Goal: Task Accomplishment & Management: Manage account settings

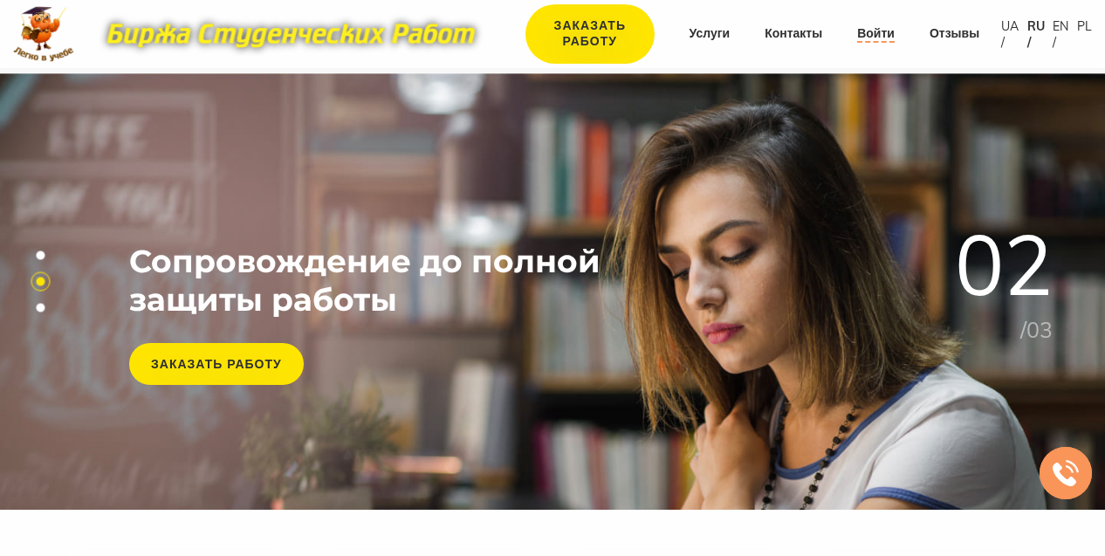
click at [872, 32] on link "Войти" at bounding box center [876, 33] width 38 height 17
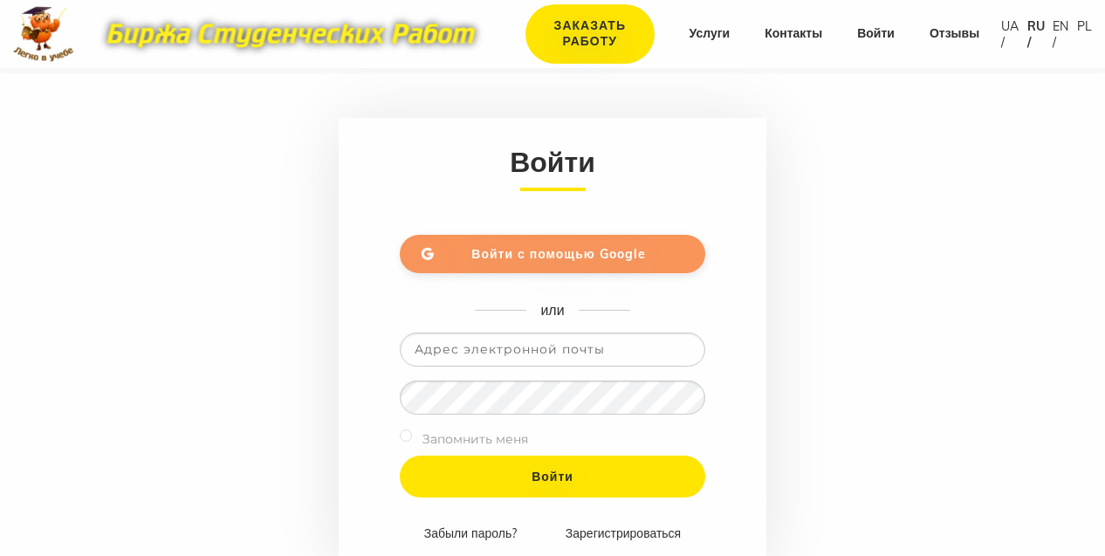
click at [556, 250] on span "Войти с помощью Google" at bounding box center [558, 254] width 174 height 16
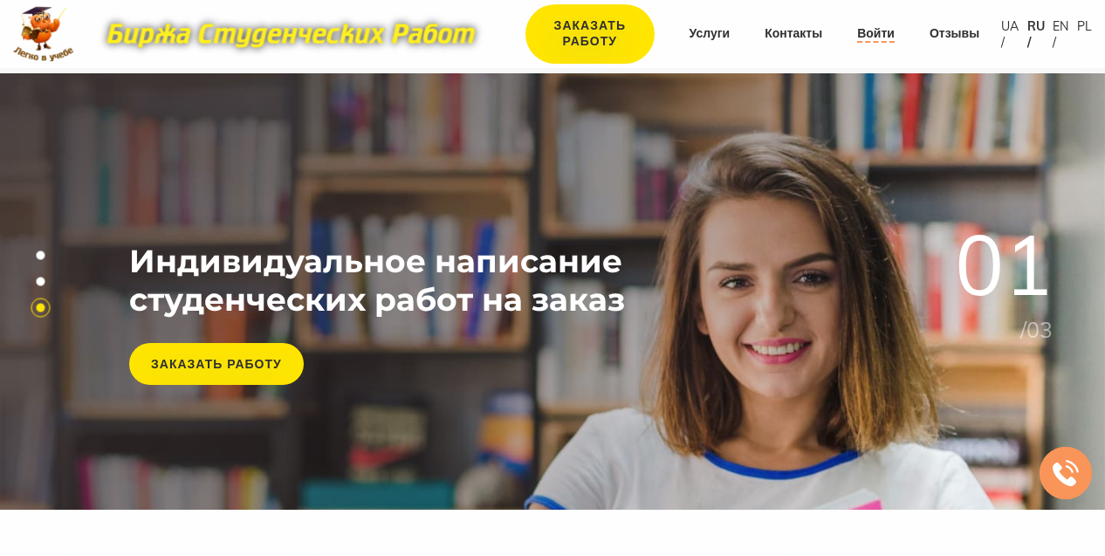
click at [867, 31] on link "Войти" at bounding box center [876, 33] width 38 height 17
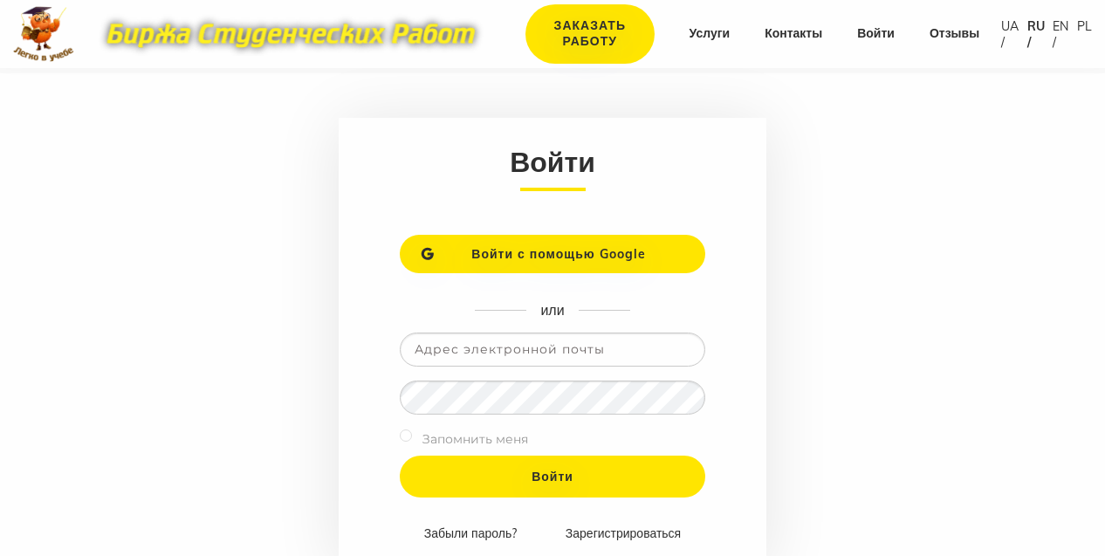
click at [525, 347] on input "email" at bounding box center [552, 349] width 305 height 34
type input "ecsys1@gmail.com"
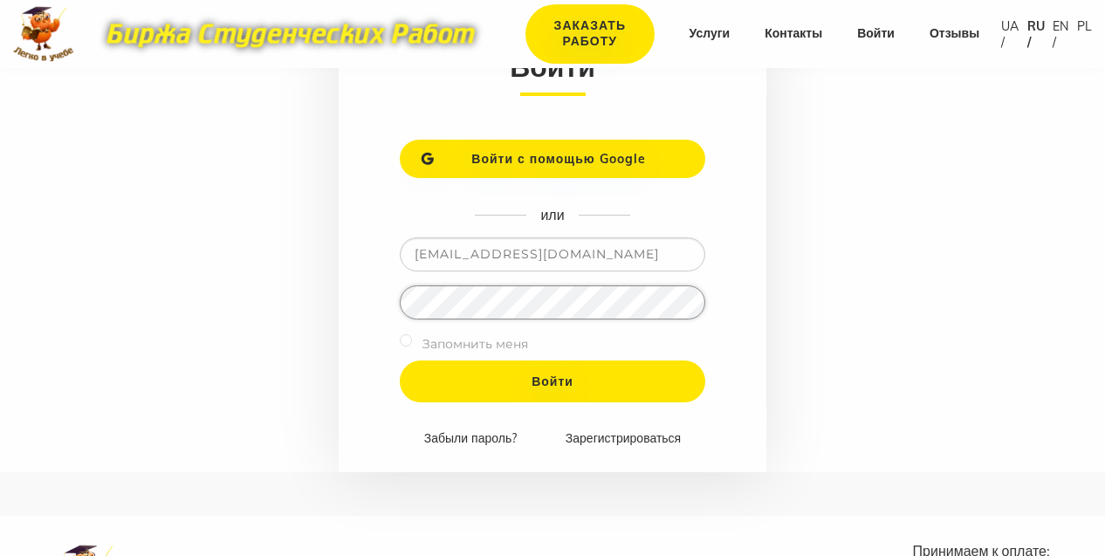
scroll to position [262, 0]
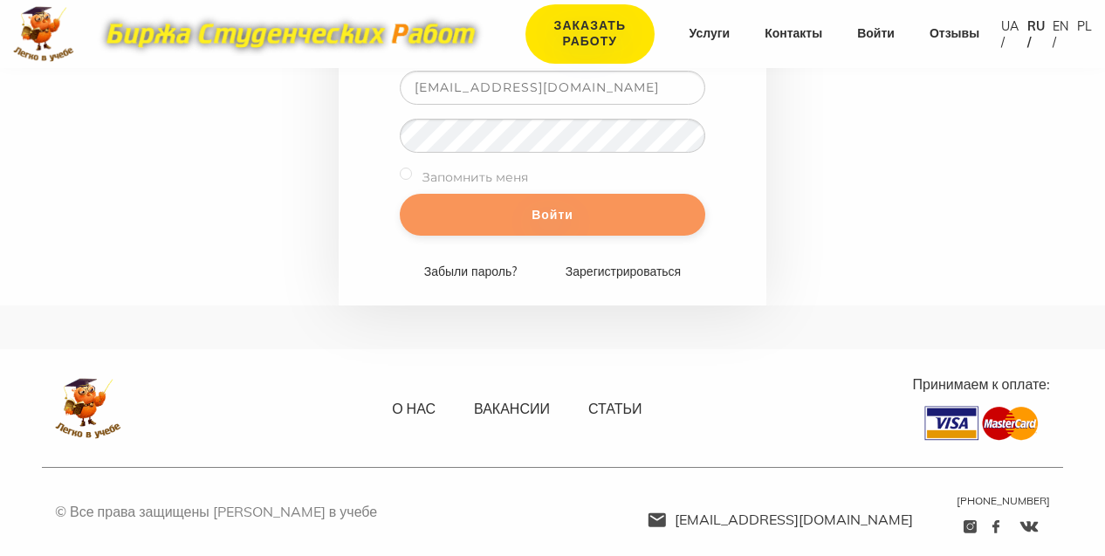
click at [533, 216] on input "Войти" at bounding box center [552, 215] width 305 height 42
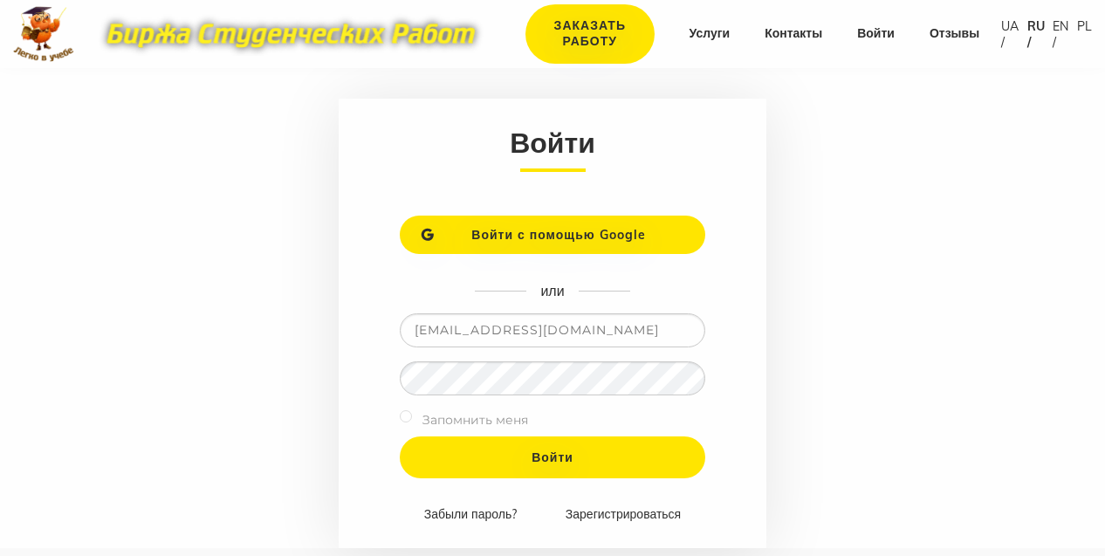
scroll to position [262, 0]
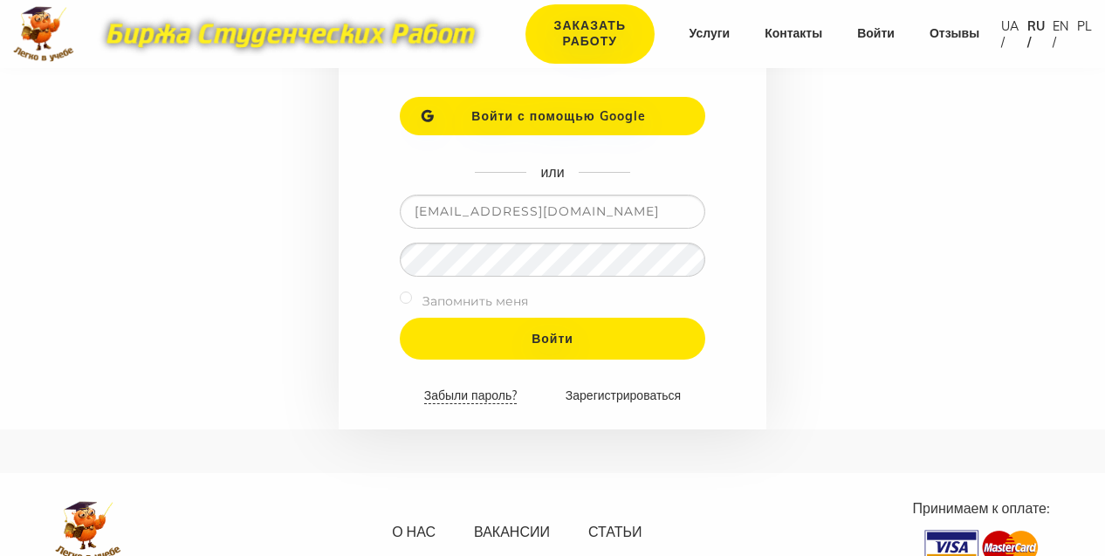
click at [441, 393] on link "Забыли пароль?" at bounding box center [470, 395] width 92 height 17
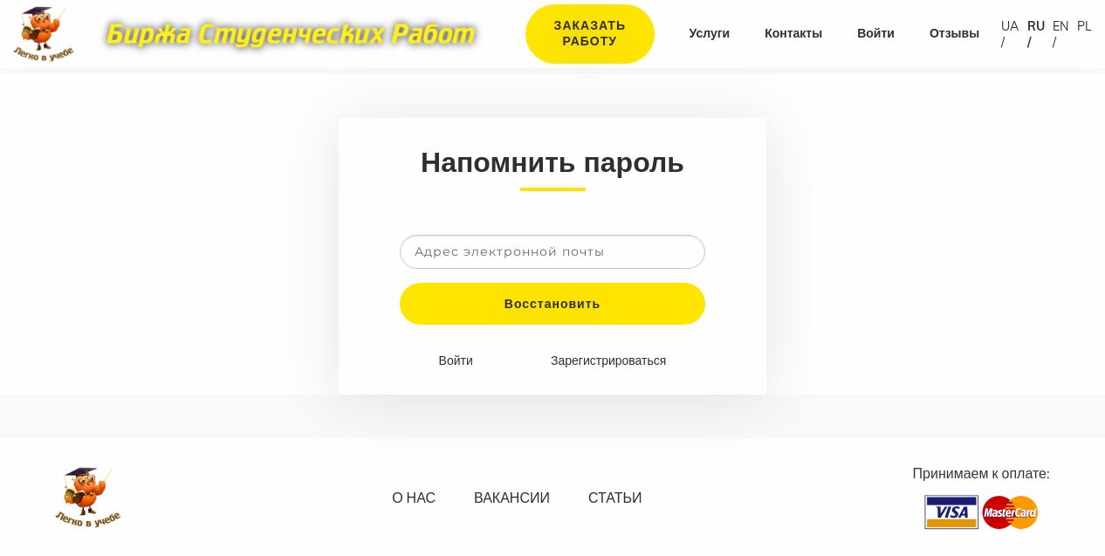
click at [483, 250] on input "email" at bounding box center [552, 252] width 305 height 34
type input "ecsys1@gmail.com"
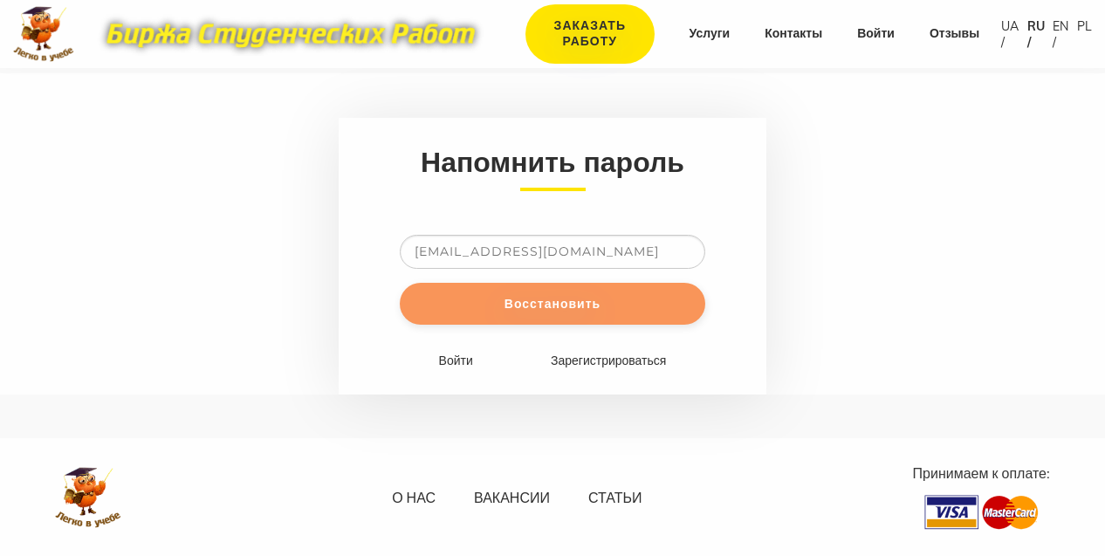
click at [520, 304] on input "Восстановить" at bounding box center [552, 304] width 305 height 42
